Goal: Transaction & Acquisition: Subscribe to service/newsletter

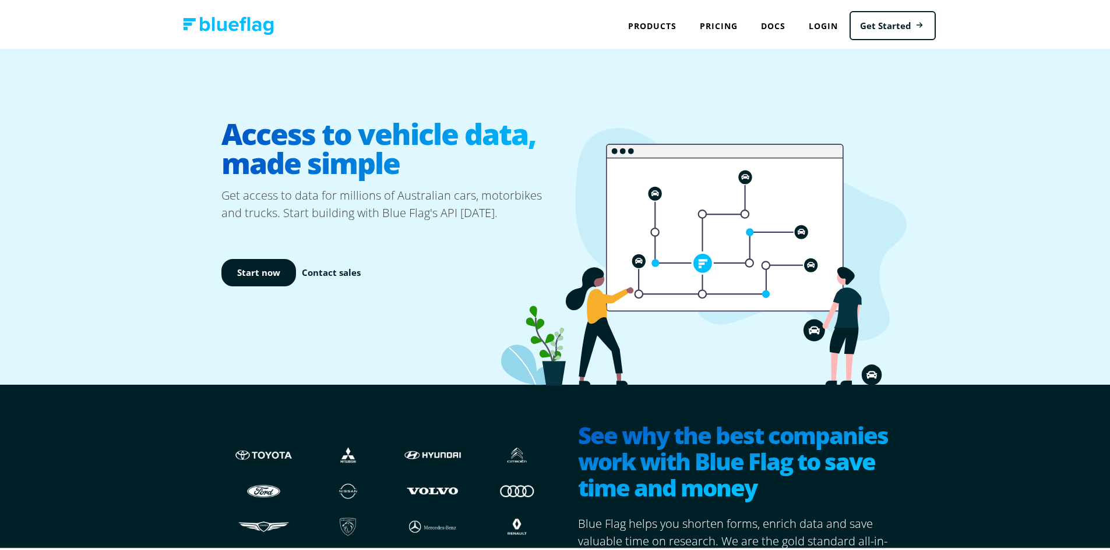
click at [434, 241] on div "Start now Contact sales" at bounding box center [390, 271] width 338 height 102
click at [421, 203] on p "Get access to data for millions of Australian cars, motorbikes and trucks. Star…" at bounding box center [390, 202] width 338 height 35
click at [470, 235] on div "Start now Contact sales" at bounding box center [390, 271] width 338 height 102
click at [464, 203] on p "Get access to data for millions of Australian cars, motorbikes and trucks. Star…" at bounding box center [390, 202] width 338 height 35
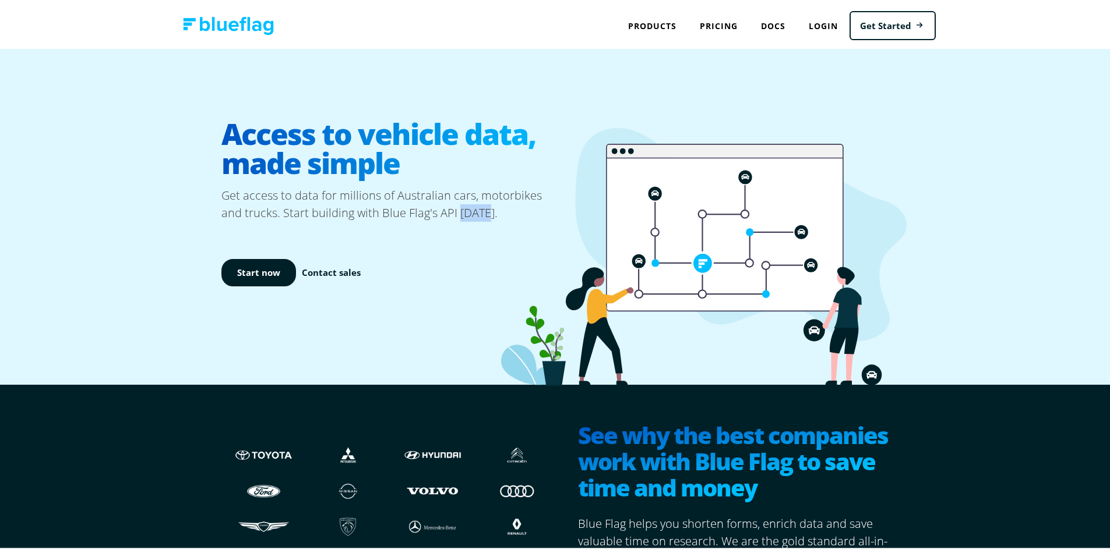
click at [464, 203] on p "Get access to data for millions of Australian cars, motorbikes and trucks. Star…" at bounding box center [390, 202] width 338 height 35
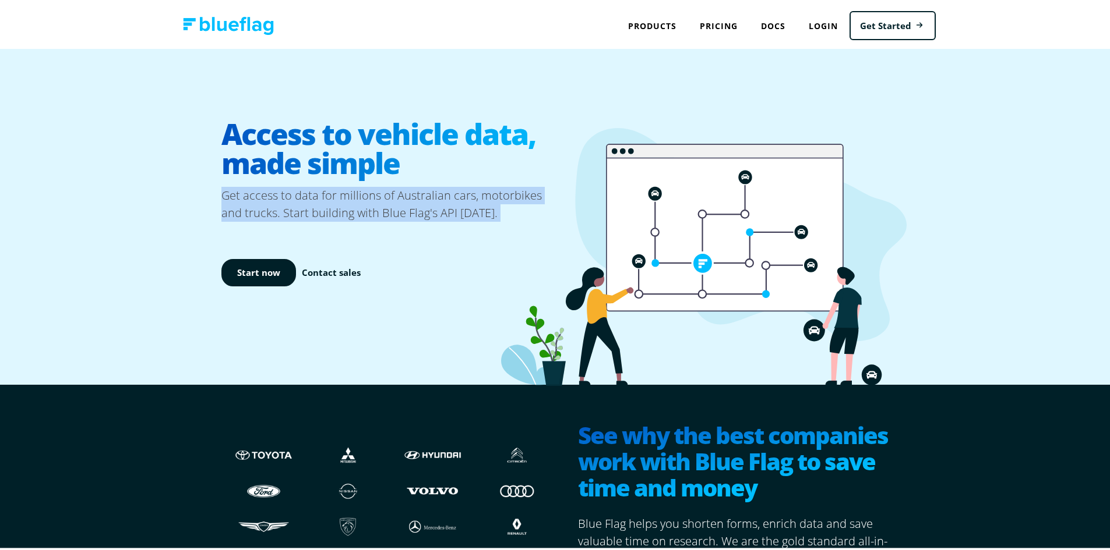
click at [464, 203] on p "Get access to data for millions of Australian cars, motorbikes and trucks. Star…" at bounding box center [390, 202] width 338 height 35
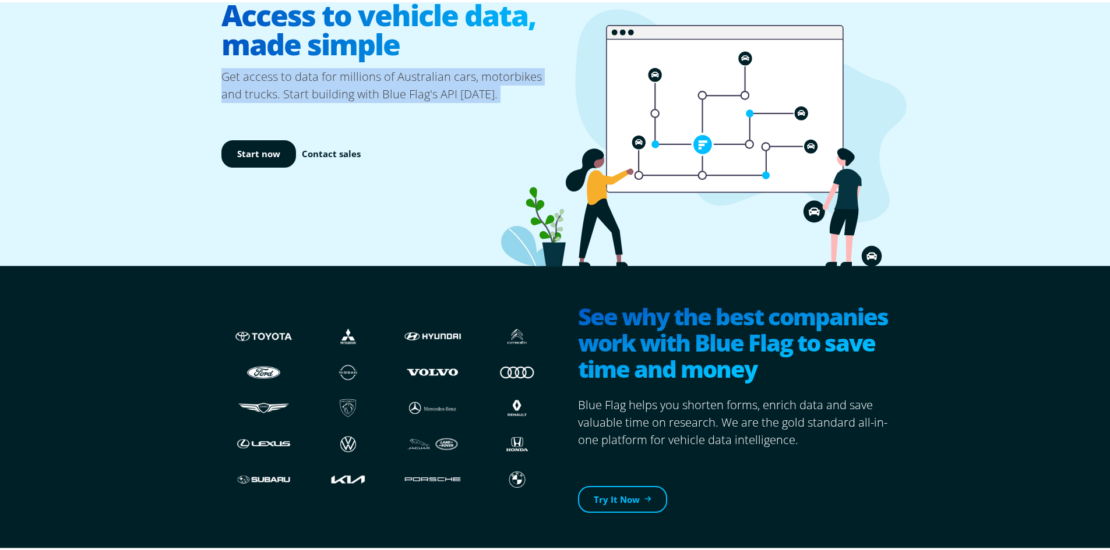
scroll to position [175, 0]
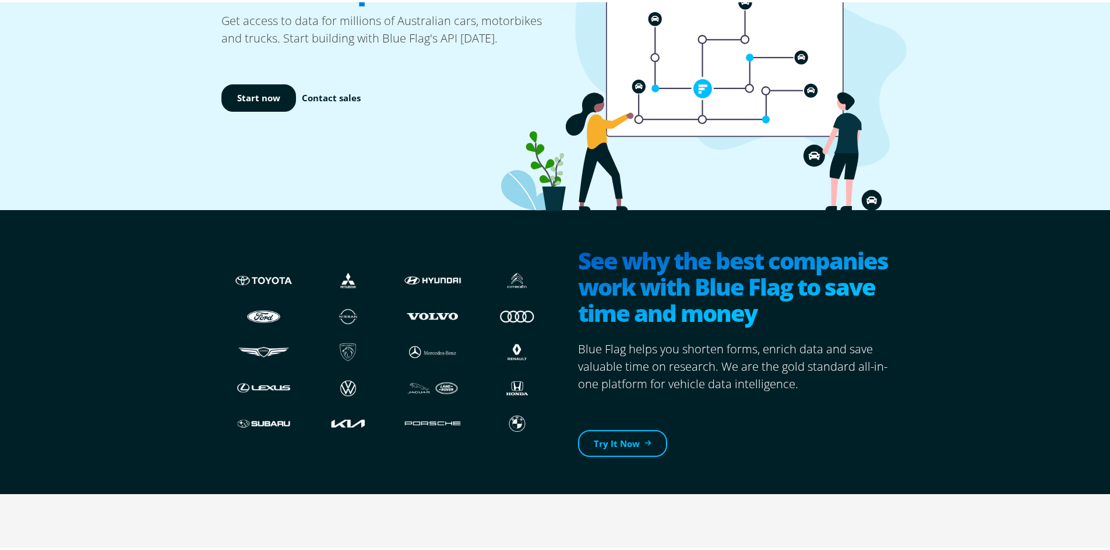
click at [711, 298] on h2 "See why the best companies work with Blue Flag to save time and money" at bounding box center [737, 286] width 319 height 82
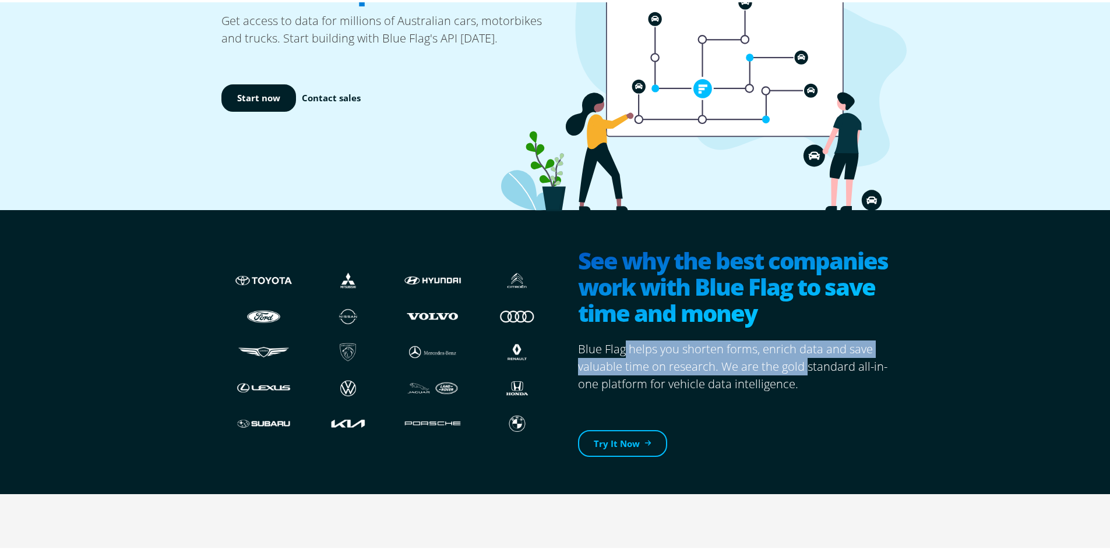
drag, startPoint x: 618, startPoint y: 349, endPoint x: 802, endPoint y: 365, distance: 184.7
click at [802, 365] on p "Blue Flag helps you shorten forms, enrich data and save valuable time on resear…" at bounding box center [737, 364] width 319 height 52
click at [800, 368] on p "Blue Flag helps you shorten forms, enrich data and save valuable time on resear…" at bounding box center [737, 364] width 319 height 52
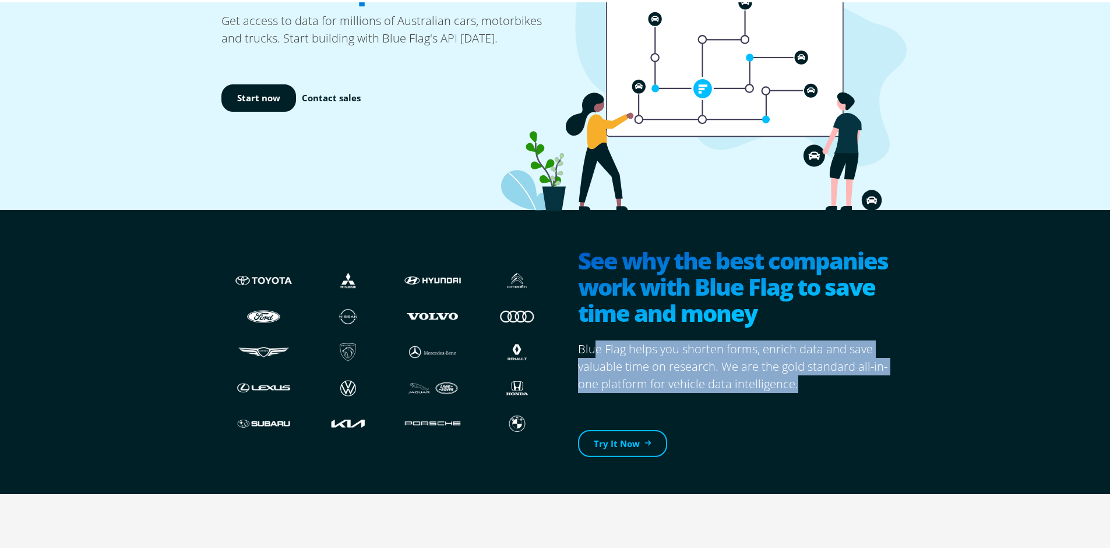
drag, startPoint x: 800, startPoint y: 380, endPoint x: 590, endPoint y: 344, distance: 213.4
click at [590, 344] on p "Blue Flag helps you shorten forms, enrich data and save valuable time on resear…" at bounding box center [737, 364] width 319 height 52
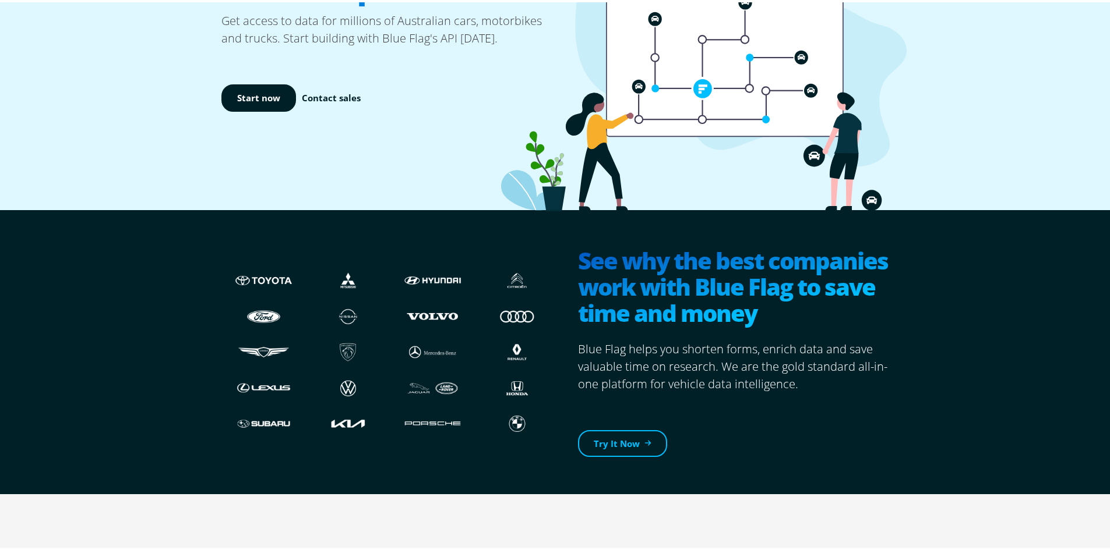
click at [616, 306] on h2 "See why the best companies work with Blue Flag to save time and money" at bounding box center [737, 286] width 319 height 82
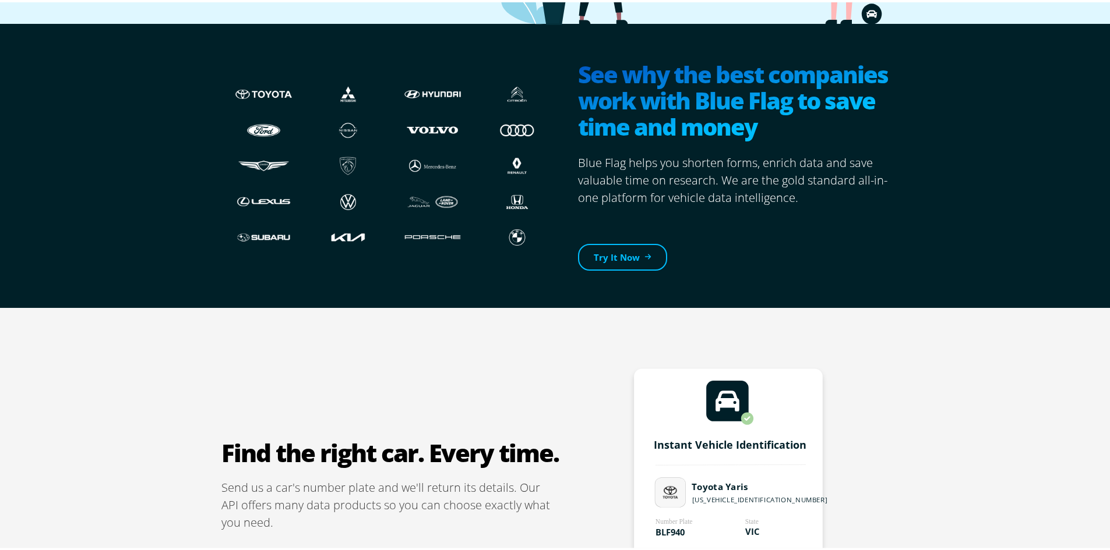
scroll to position [641, 0]
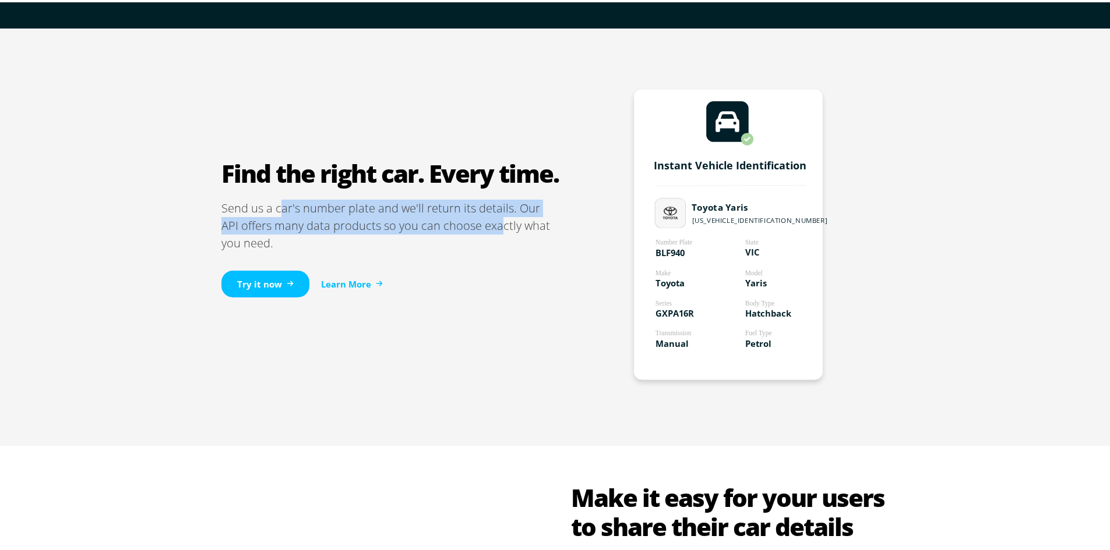
drag, startPoint x: 479, startPoint y: 222, endPoint x: 278, endPoint y: 214, distance: 201.1
click at [278, 214] on p "Send us a car's number plate and we'll return its details. Our API offers many …" at bounding box center [390, 223] width 338 height 52
click at [276, 216] on p "Send us a car's number plate and we'll return its details. Our API offers many …" at bounding box center [390, 223] width 338 height 52
drag, startPoint x: 292, startPoint y: 236, endPoint x: 219, endPoint y: 203, distance: 80.0
click at [221, 203] on p "Send us a car's number plate and we'll return its details. Our API offers many …" at bounding box center [390, 223] width 338 height 52
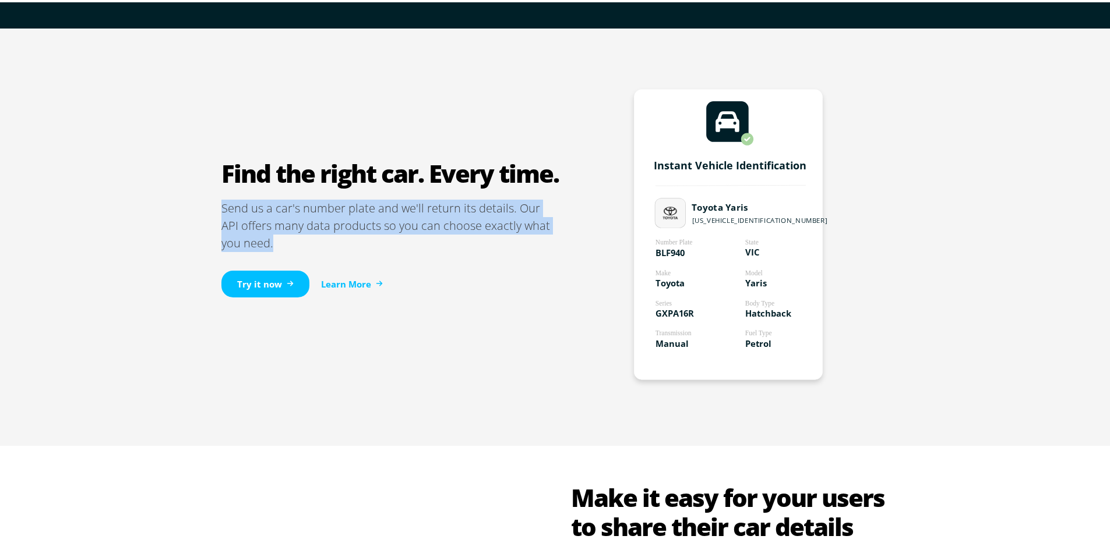
click at [331, 241] on p "Send us a car's number plate and we'll return its details. Our API offers many …" at bounding box center [390, 223] width 338 height 52
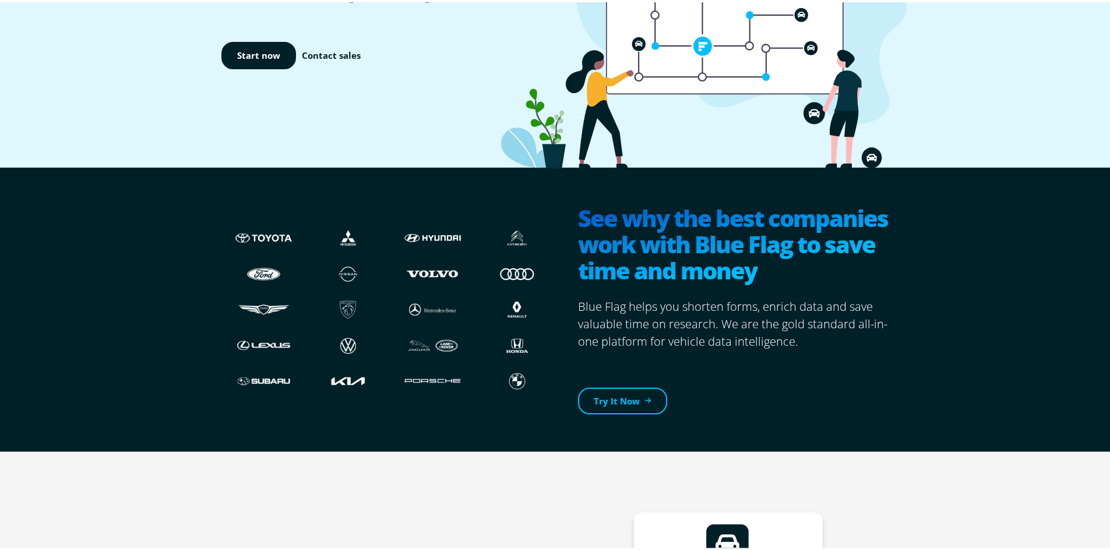
scroll to position [0, 0]
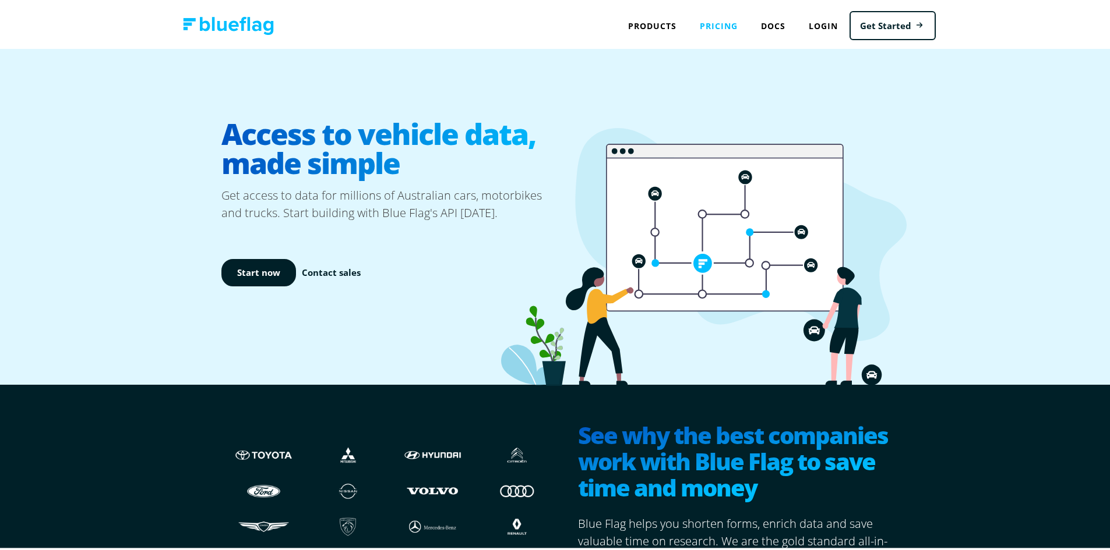
click at [718, 23] on link "Pricing" at bounding box center [718, 24] width 61 height 24
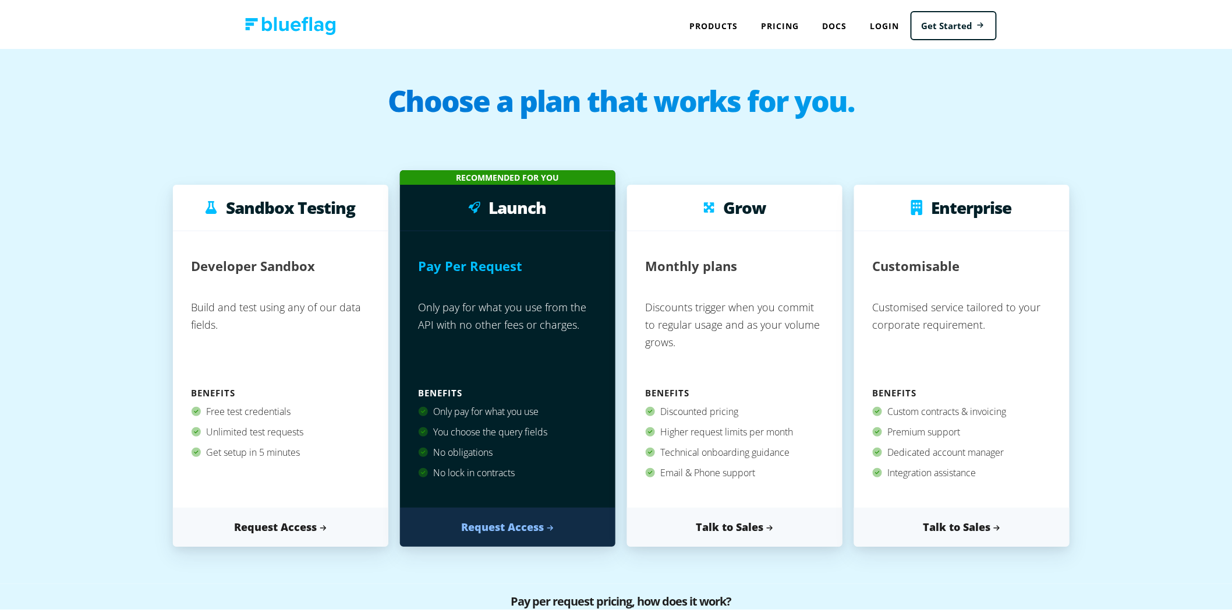
drag, startPoint x: 1139, startPoint y: 93, endPoint x: 1140, endPoint y: 12, distance: 81.0
click at [1109, 93] on h1 "Choose a plan that works for you." at bounding box center [621, 107] width 1219 height 47
click at [161, 376] on div "Sandbox Testing Developer Sandbox Build and test using any of our data fields. …" at bounding box center [621, 355] width 1219 height 451
click at [100, 355] on div "Sandbox Testing Developer Sandbox Build and test using any of our data fields. …" at bounding box center [621, 355] width 1219 height 451
